Goal: Navigation & Orientation: Find specific page/section

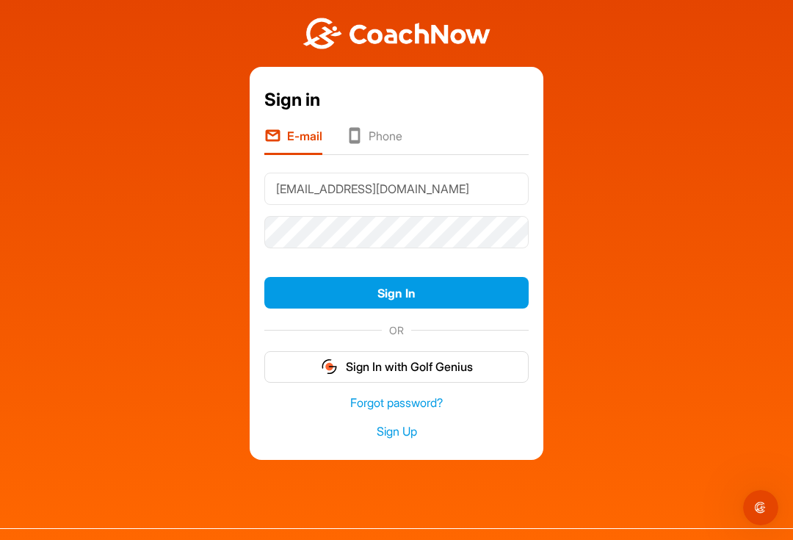
type input "Wpenlandjr@comcast.net"
click at [416, 293] on button "Sign In" at bounding box center [396, 293] width 264 height 32
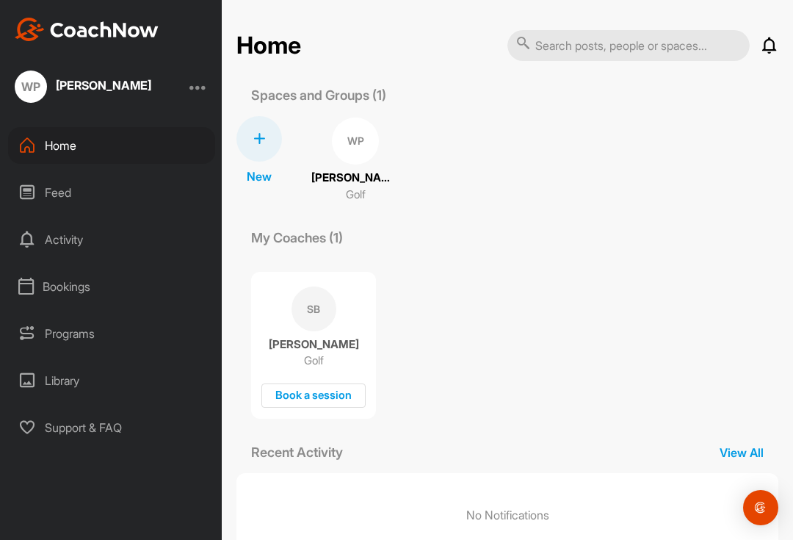
click at [325, 312] on div "SB" at bounding box center [313, 308] width 45 height 45
click at [352, 173] on p "[PERSON_NAME]" at bounding box center [355, 178] width 88 height 17
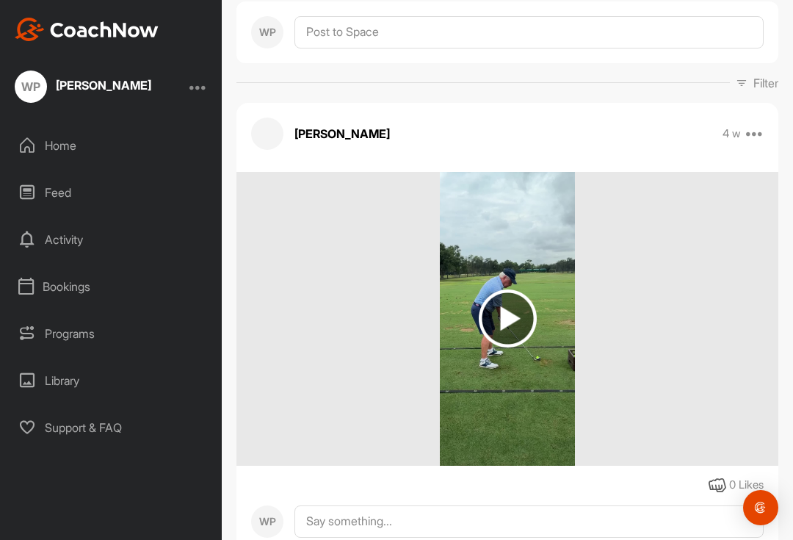
scroll to position [198, 0]
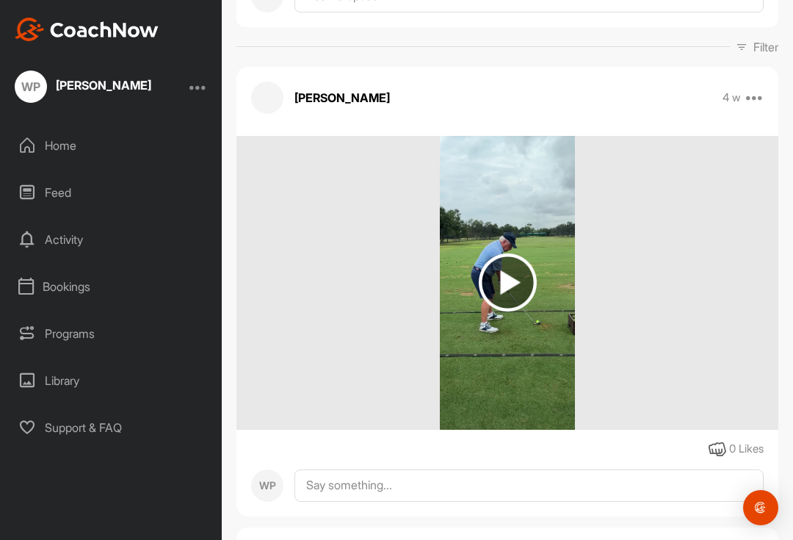
click at [518, 291] on img at bounding box center [508, 282] width 58 height 58
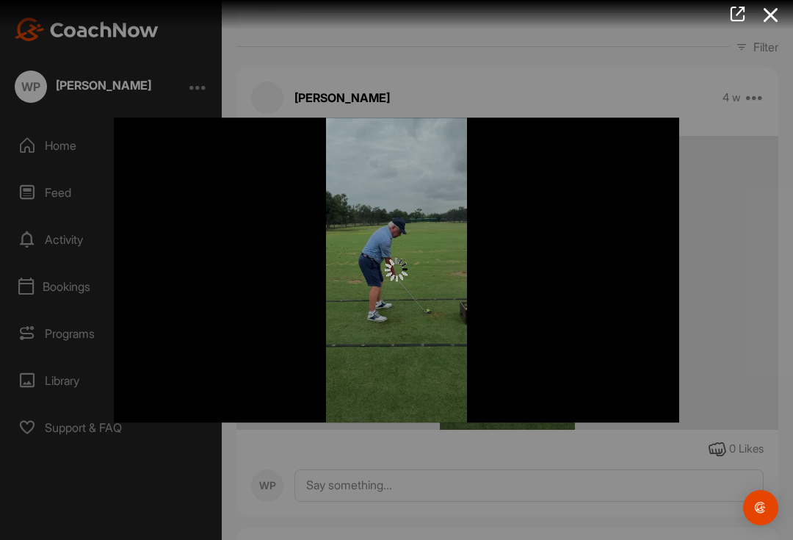
click at [399, 275] on img at bounding box center [396, 269] width 23 height 23
click at [401, 280] on img at bounding box center [396, 269] width 23 height 23
click at [397, 280] on img at bounding box center [396, 269] width 23 height 23
click at [35, 65] on div at bounding box center [396, 270] width 793 height 540
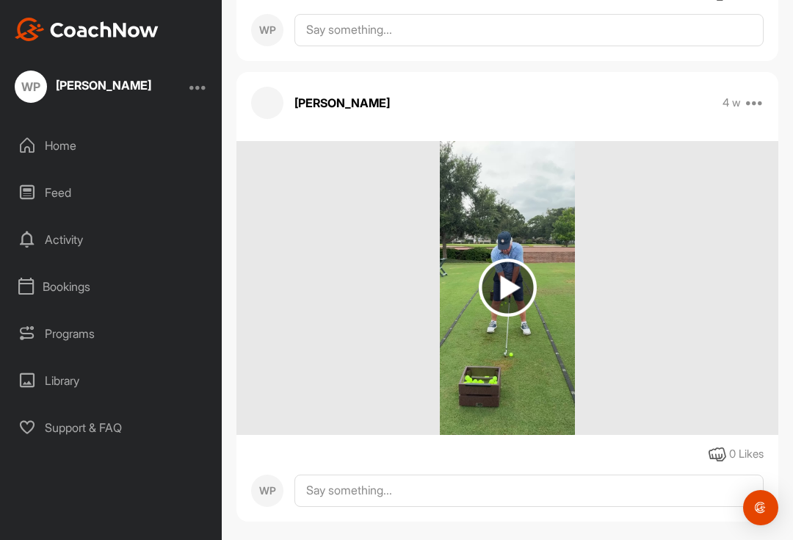
scroll to position [16, 0]
click at [515, 258] on img at bounding box center [508, 287] width 58 height 58
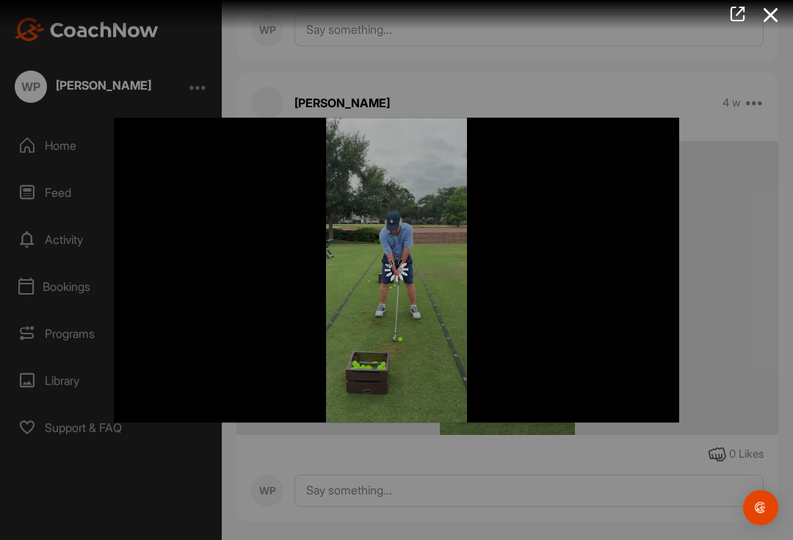
scroll to position [0, 0]
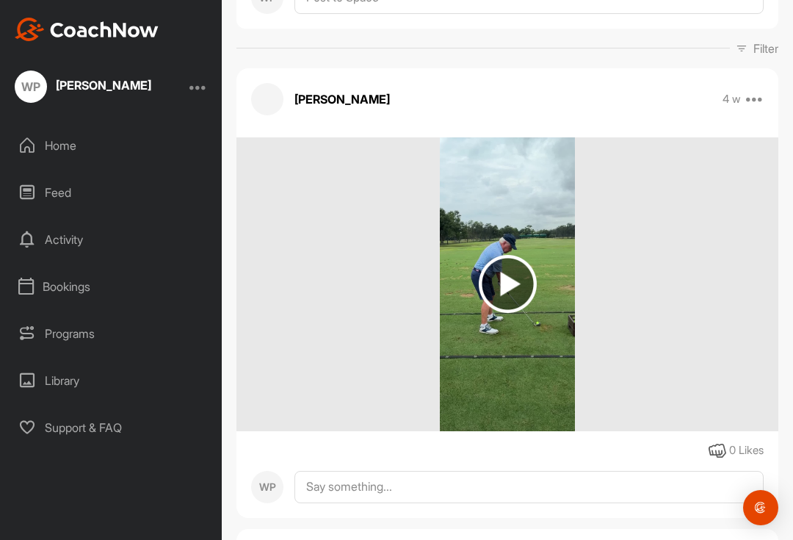
scroll to position [231, 0]
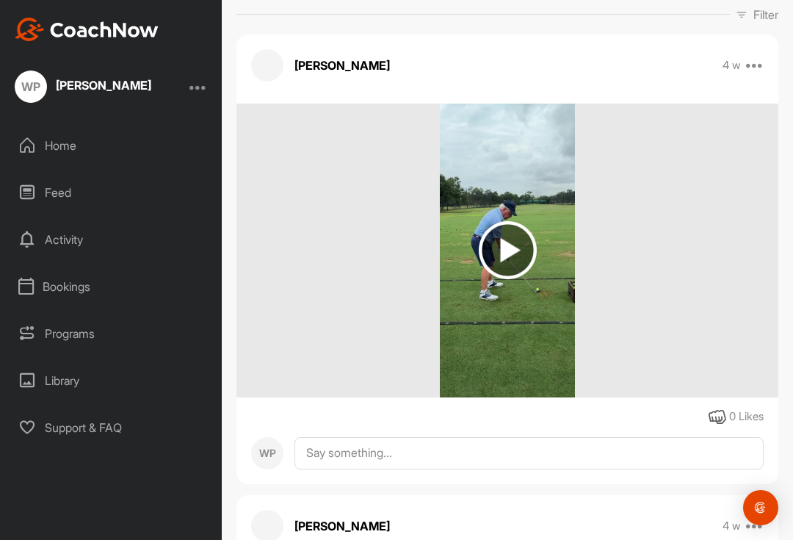
click at [521, 242] on img at bounding box center [508, 250] width 58 height 58
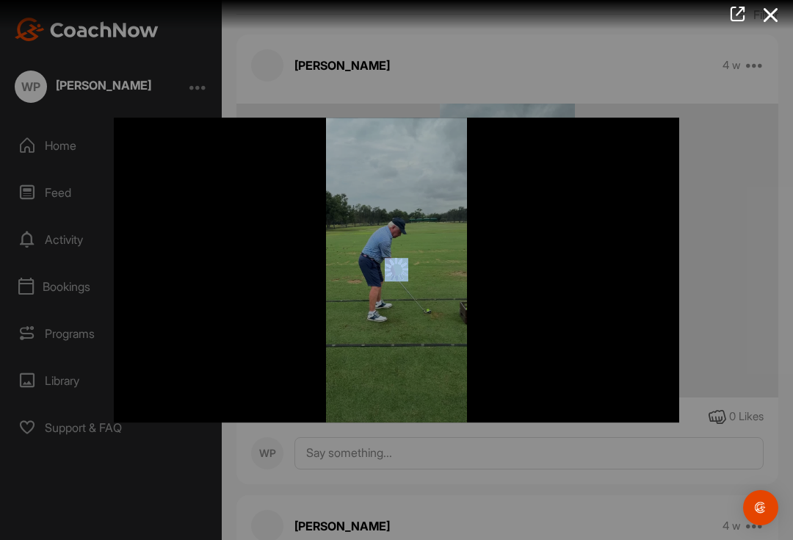
click at [29, 80] on div at bounding box center [396, 270] width 793 height 540
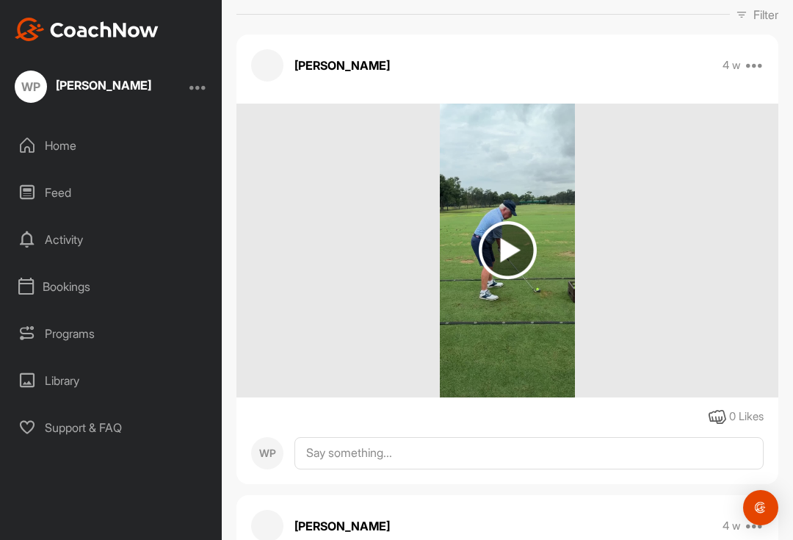
click at [507, 254] on img at bounding box center [508, 250] width 58 height 58
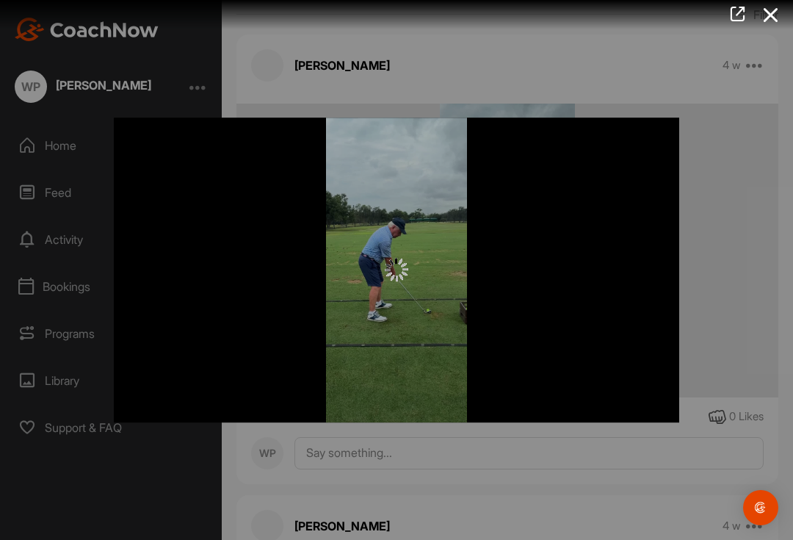
click at [417, 294] on div at bounding box center [396, 269] width 565 height 305
click at [391, 280] on img at bounding box center [396, 269] width 23 height 23
click at [399, 290] on div at bounding box center [396, 269] width 565 height 305
click at [389, 281] on img at bounding box center [396, 269] width 23 height 23
click at [398, 280] on img at bounding box center [396, 269] width 23 height 23
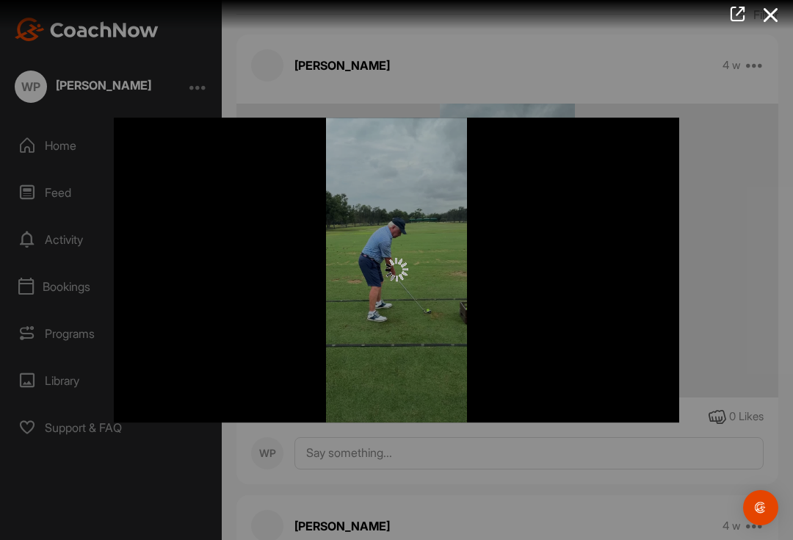
click at [408, 281] on img at bounding box center [396, 269] width 23 height 23
click at [404, 281] on img at bounding box center [396, 269] width 23 height 23
click at [60, 54] on div at bounding box center [396, 270] width 793 height 540
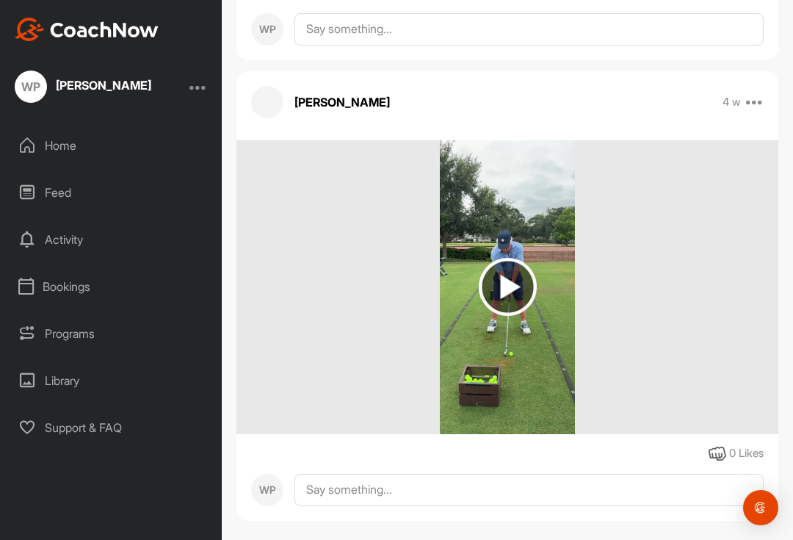
scroll to position [653, 0]
click at [518, 272] on img at bounding box center [508, 287] width 58 height 58
